Goal: Transaction & Acquisition: Purchase product/service

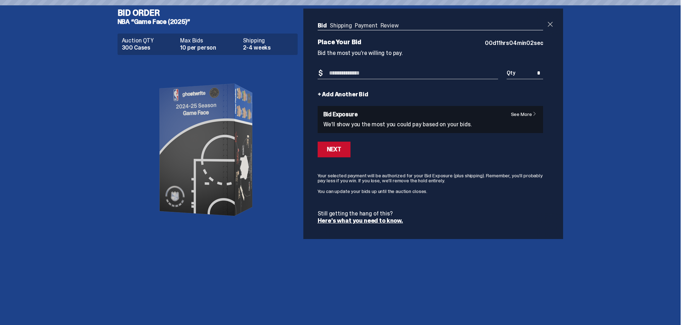
click at [551, 24] on span at bounding box center [550, 24] width 9 height 9
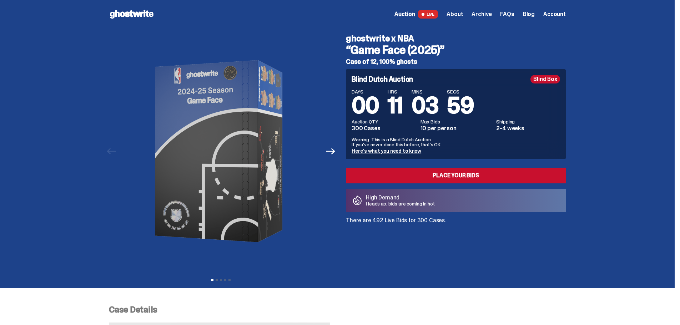
click at [119, 15] on use at bounding box center [132, 14] width 44 height 9
